Goal: Book appointment/travel/reservation

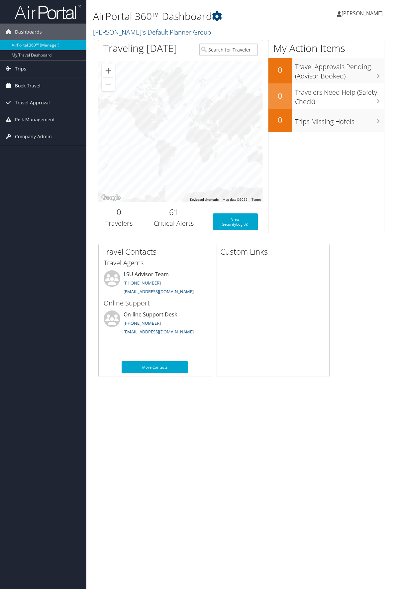
click at [48, 84] on link "Book Travel" at bounding box center [43, 85] width 86 height 17
click at [52, 108] on link "Book/Manage Online Trips" at bounding box center [43, 109] width 86 height 10
click at [40, 110] on link "Book/Manage Online Trips" at bounding box center [43, 109] width 86 height 10
